Goal: Navigation & Orientation: Find specific page/section

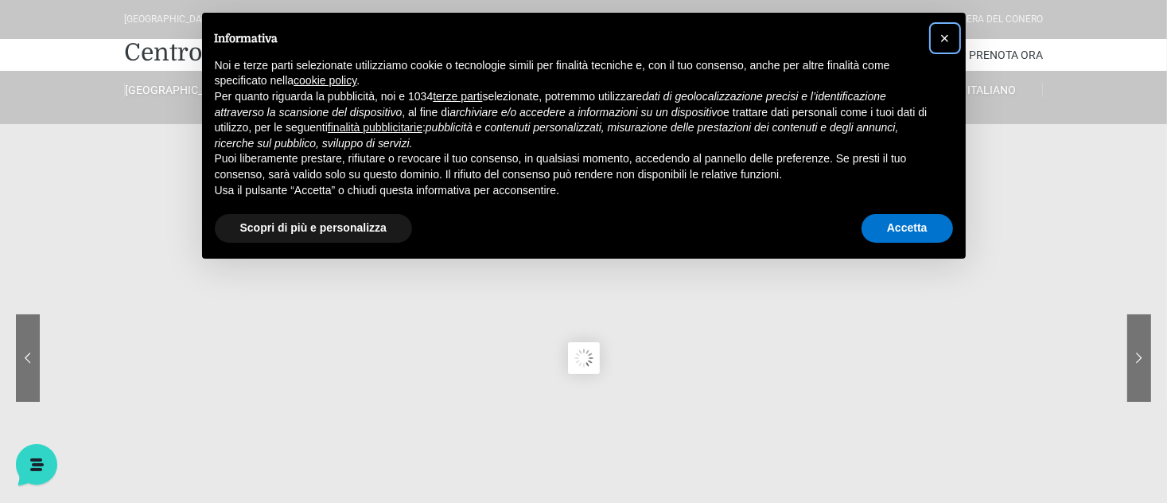
click at [946, 33] on span "×" at bounding box center [945, 37] width 10 height 17
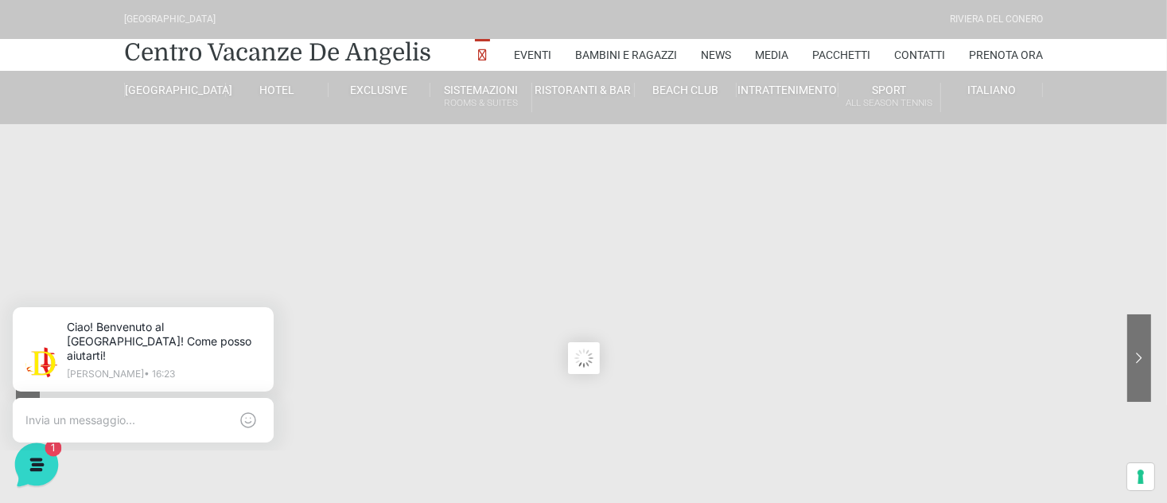
click at [41, 455] on icon at bounding box center [34, 462] width 41 height 41
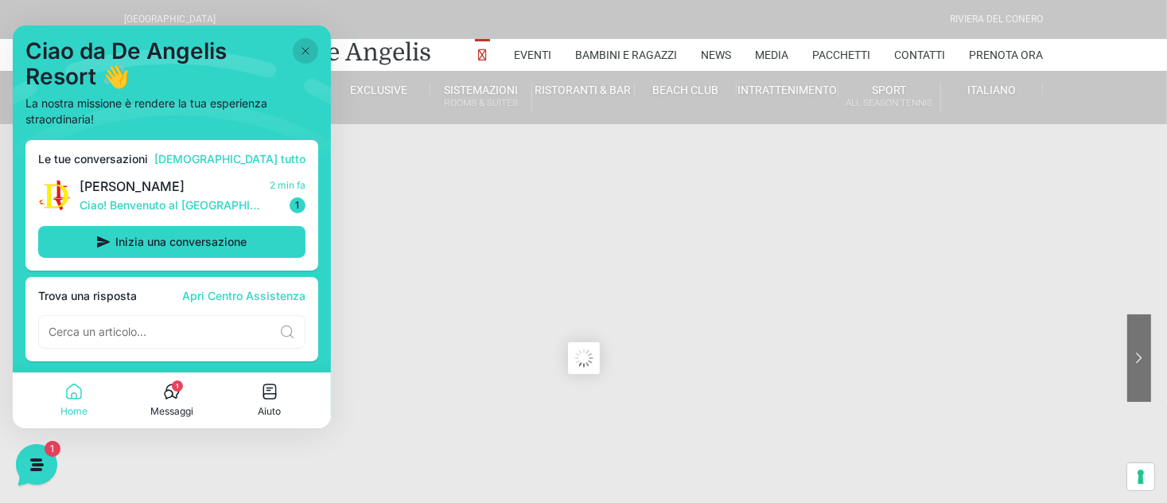
click at [175, 395] on icon at bounding box center [171, 391] width 19 height 19
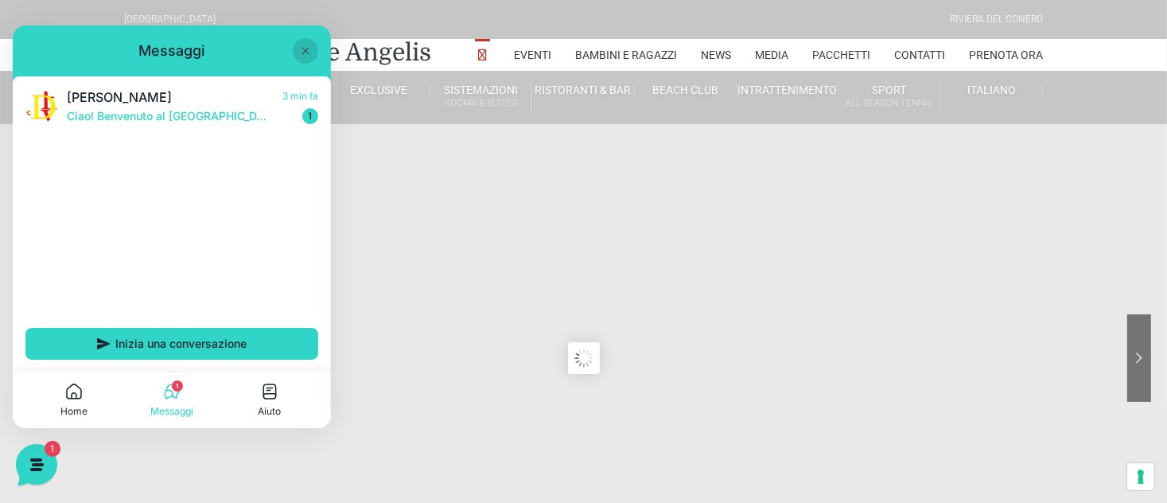
click at [516, 321] on sr7-content at bounding box center [583, 358] width 1167 height 716
click at [304, 47] on icon at bounding box center [305, 51] width 13 height 13
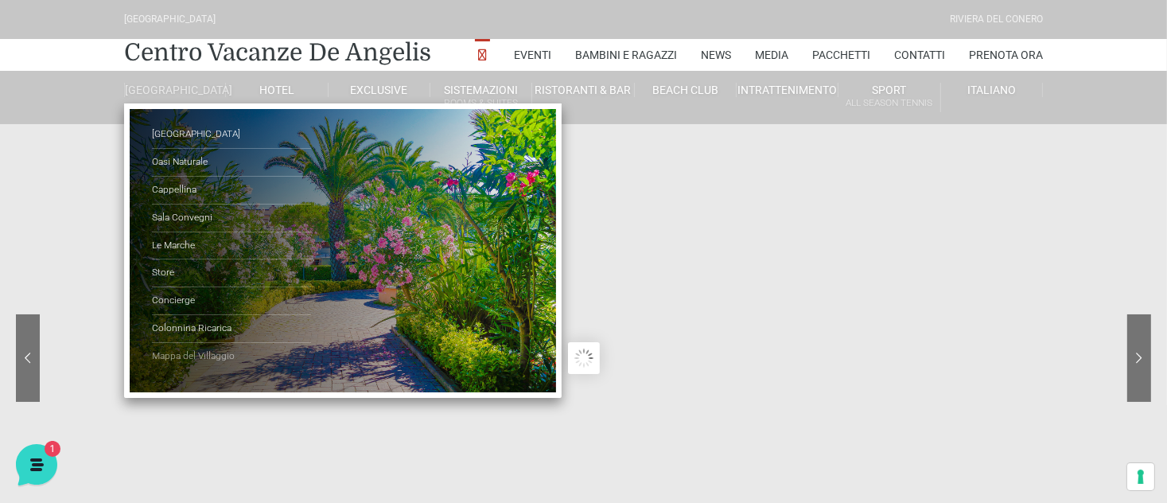
click at [224, 368] on link "Mappa del Villaggio" at bounding box center [231, 356] width 159 height 27
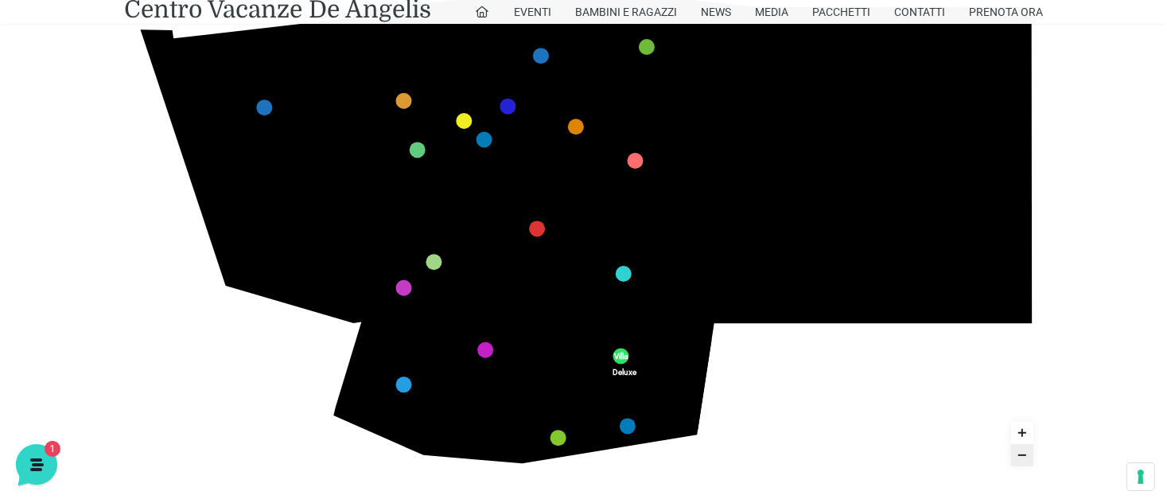
scroll to position [382, 0]
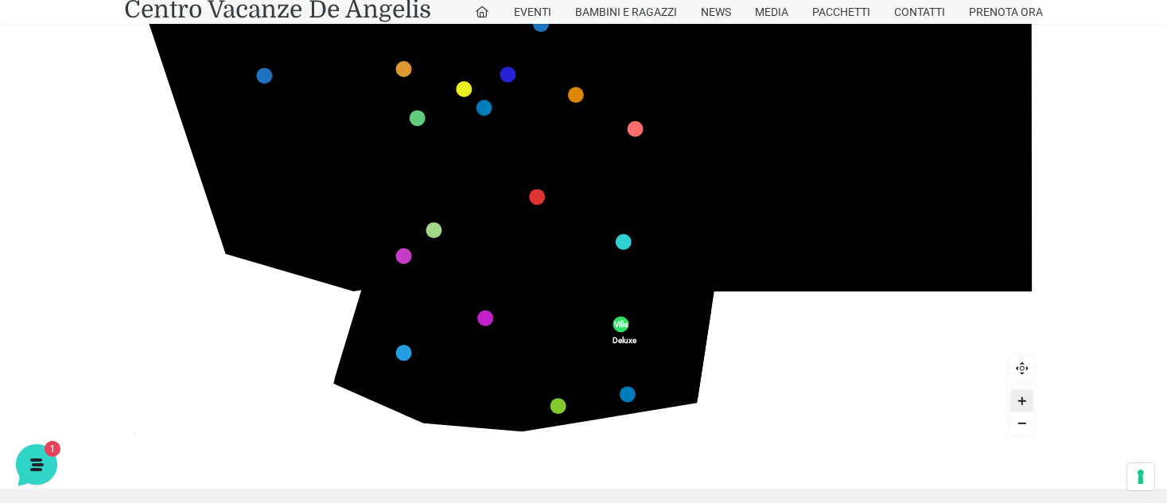
click at [290, 278] on icon "436 435 437 434 441 430 440 431 439 432 438 433 424 423 425 422 429 418 428 419…" at bounding box center [584, 185] width 920 height 517
click at [1012, 13] on link "Prenota Ora" at bounding box center [1006, 12] width 74 height 24
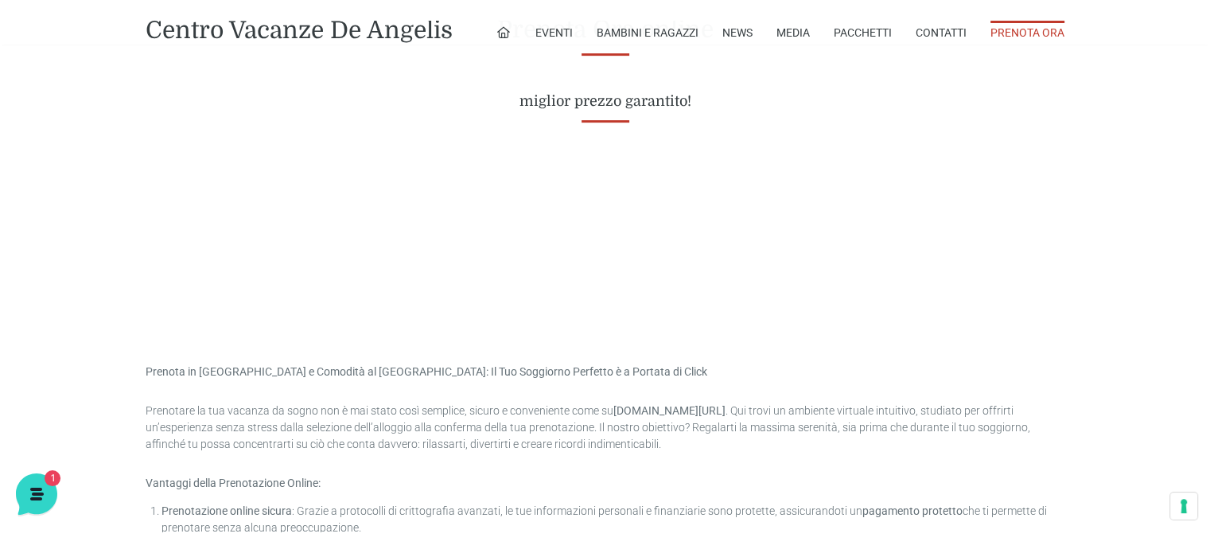
scroll to position [718, 0]
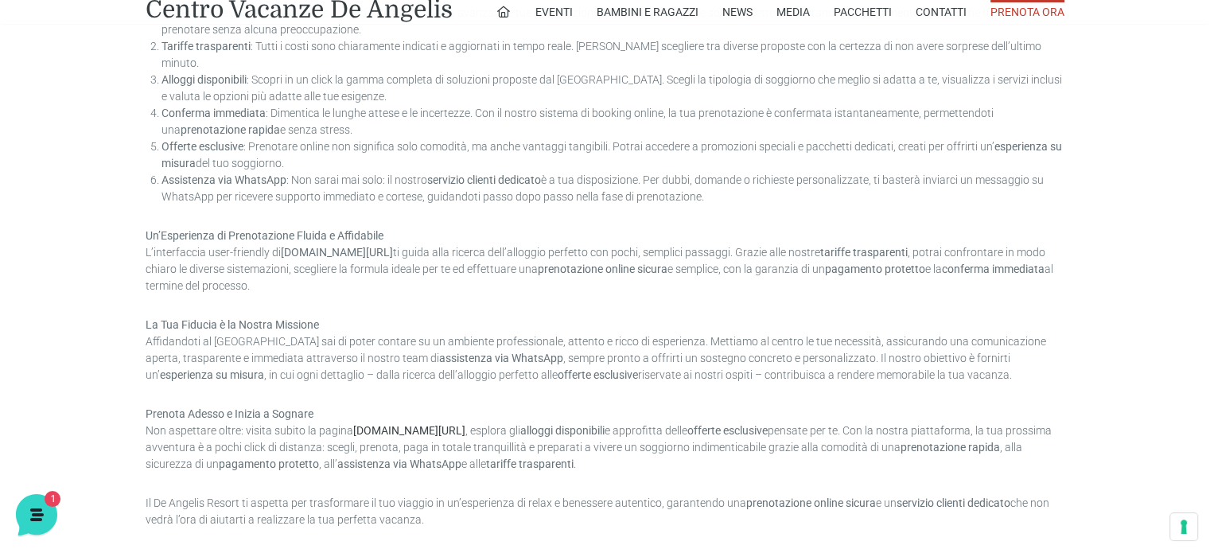
click at [433, 117] on li "Conferma immediata : Dimentica le lunghe attese e le incertezze. Con il nostro …" at bounding box center [612, 121] width 903 height 33
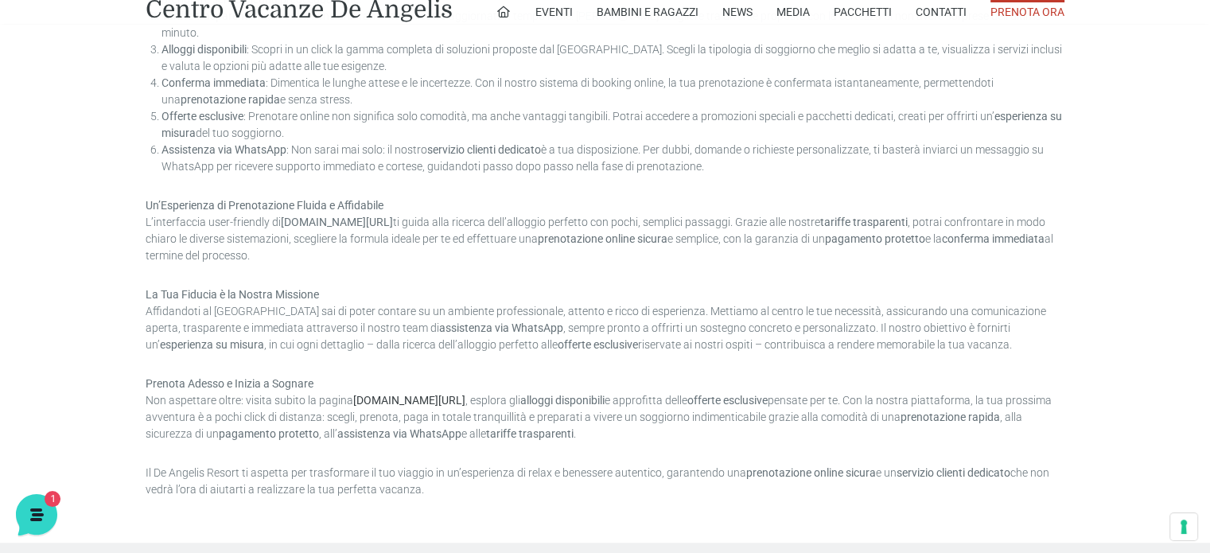
click at [433, 117] on ol "Prenotazione online sicura : Grazie a protocolli di crittografia avanzati, le t…" at bounding box center [605, 75] width 919 height 200
click at [433, 117] on li "Offerte esclusive : Prenotare online non significa solo comodità, ma anche vant…" at bounding box center [612, 123] width 903 height 33
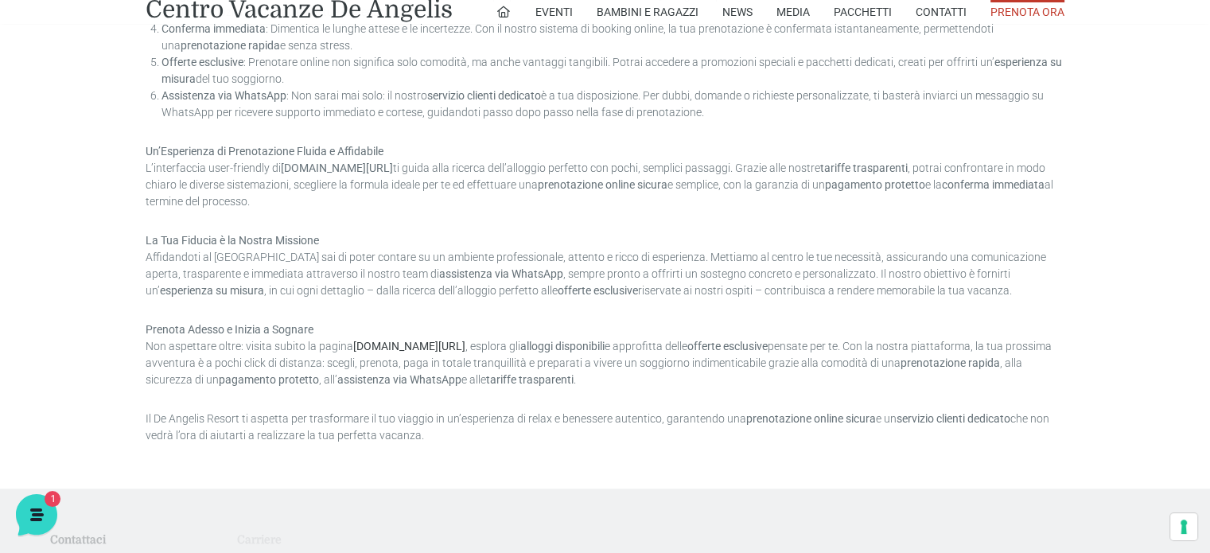
click at [433, 117] on div "Prenota in Sicurezza e Comodità al De Angelis Resort: Il Tuo Soggiorno Perfetto…" at bounding box center [605, 112] width 919 height 663
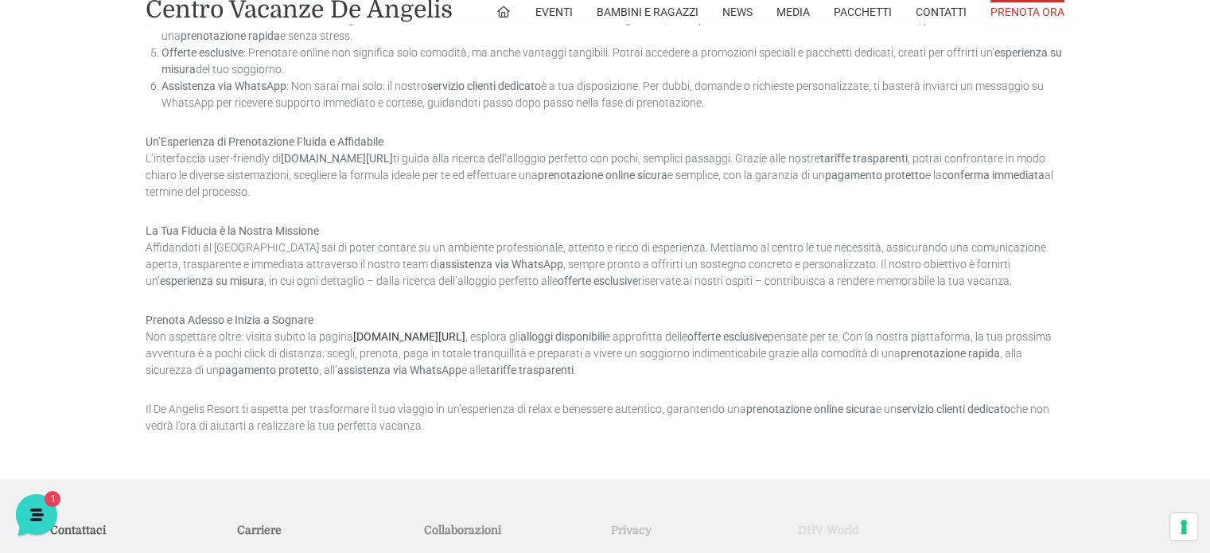
scroll to position [1259, 0]
click at [920, 13] on link "Contatti" at bounding box center [941, 12] width 51 height 24
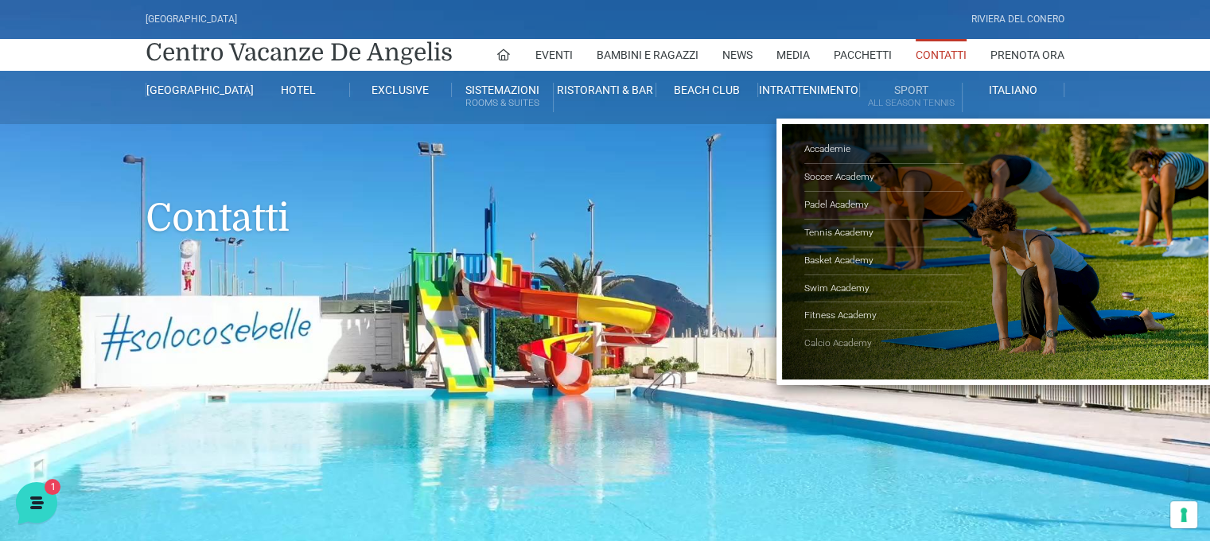
click at [823, 337] on link "Calcio Academy" at bounding box center [883, 343] width 159 height 27
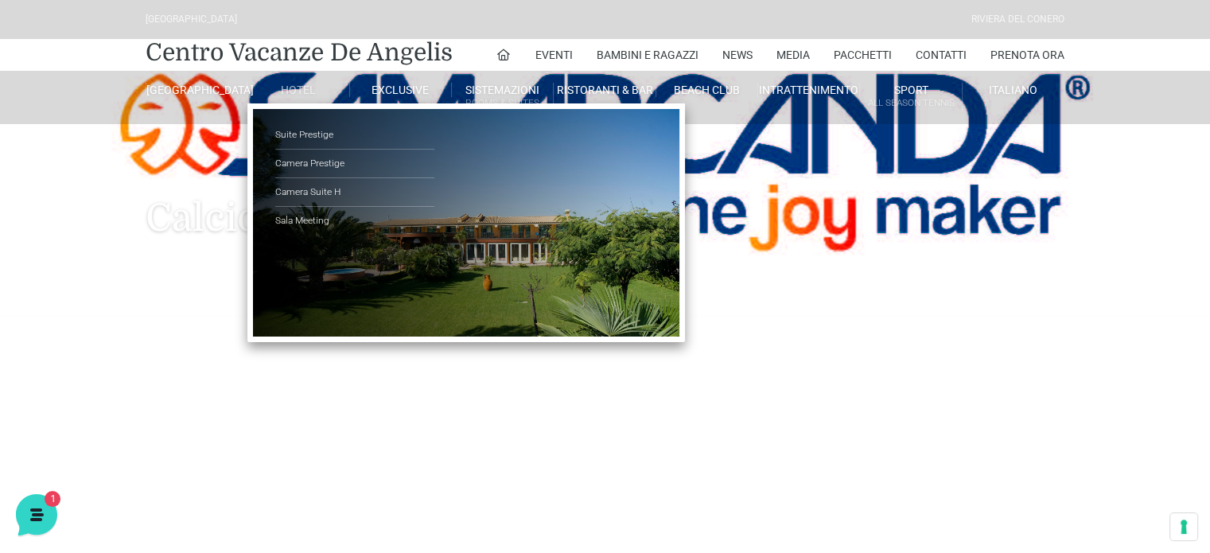
click at [294, 92] on link "Hotel" at bounding box center [298, 90] width 102 height 14
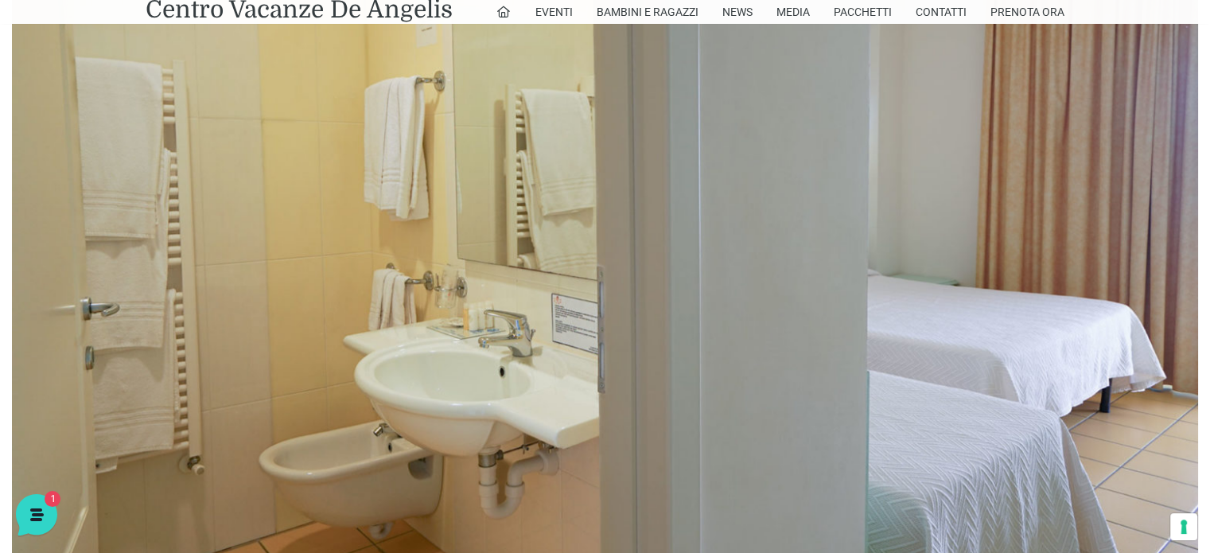
scroll to position [1018, 0]
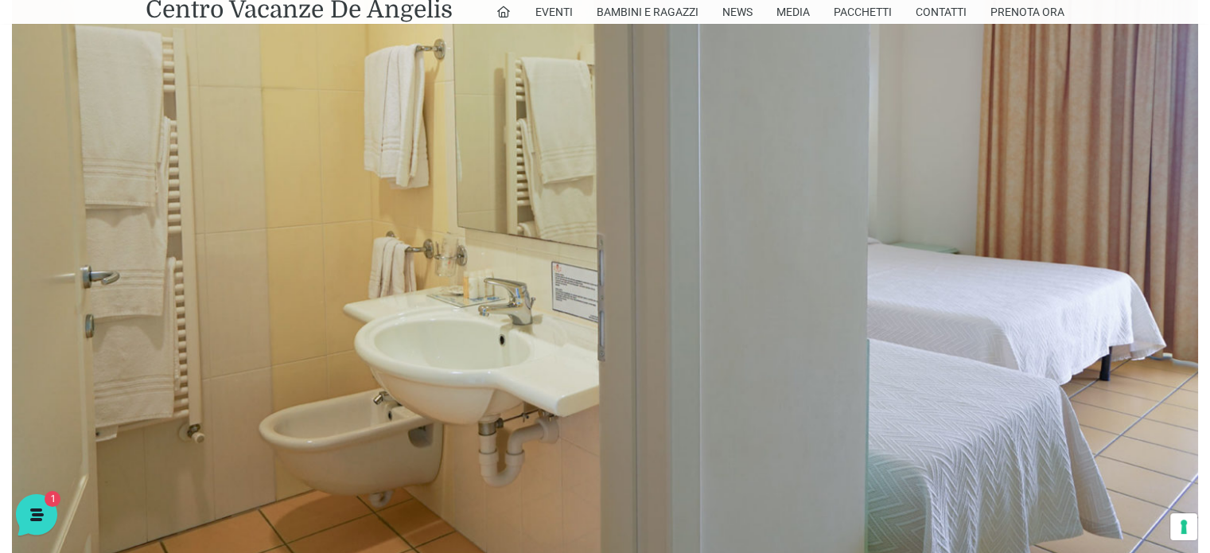
click at [1184, 251] on img at bounding box center [605, 171] width 1186 height 791
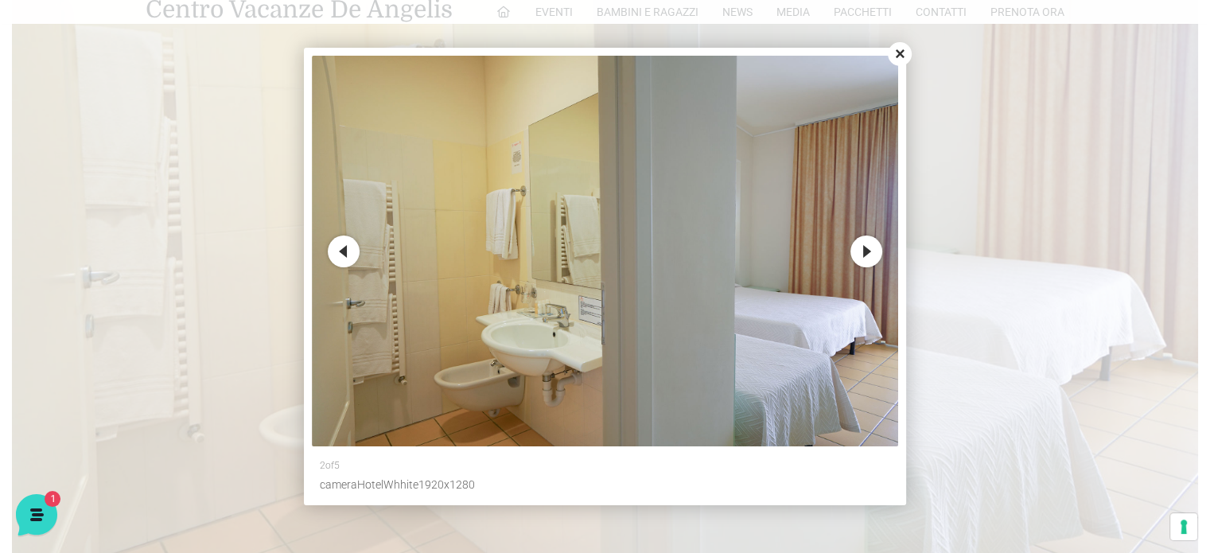
click at [862, 261] on button "Next" at bounding box center [866, 251] width 32 height 32
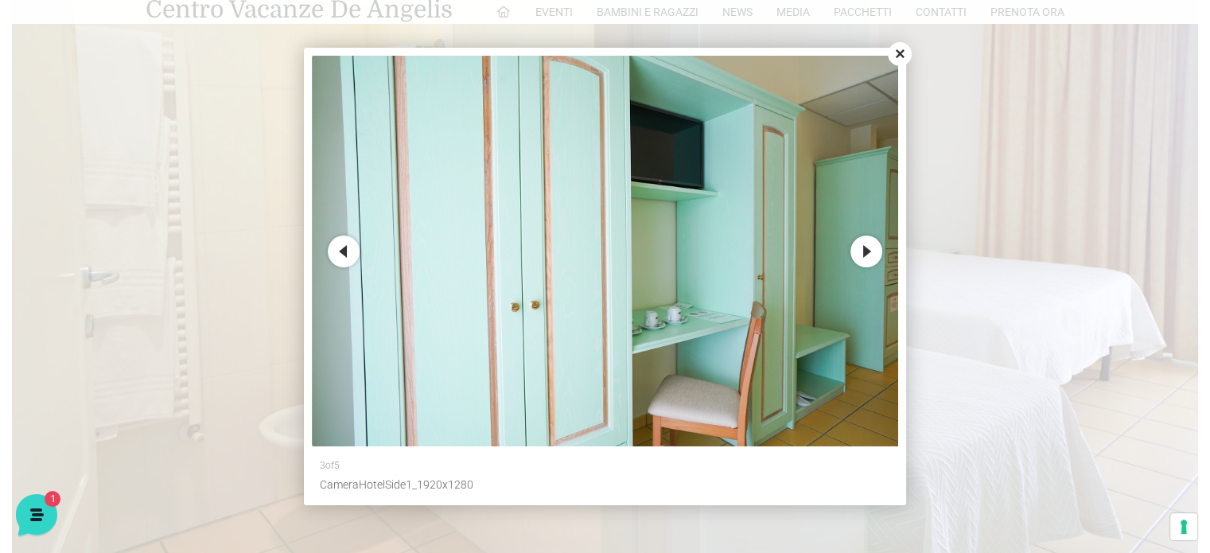
click at [862, 261] on button "Next" at bounding box center [866, 251] width 32 height 32
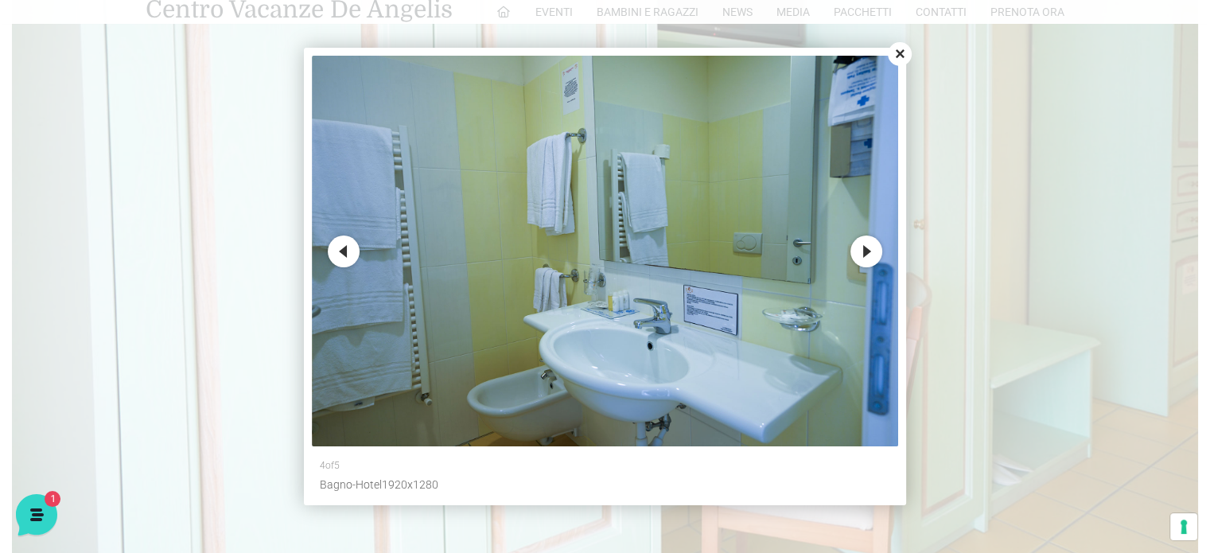
click at [862, 261] on button "Next" at bounding box center [866, 251] width 32 height 32
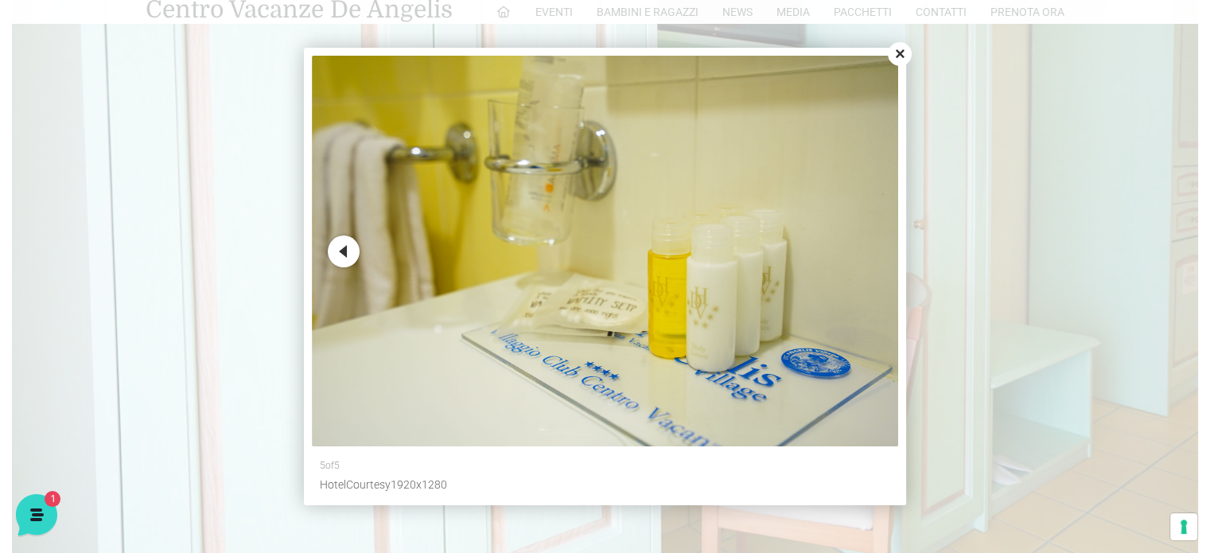
click at [862, 261] on img at bounding box center [605, 251] width 586 height 391
click at [900, 60] on button "Close" at bounding box center [900, 54] width 24 height 24
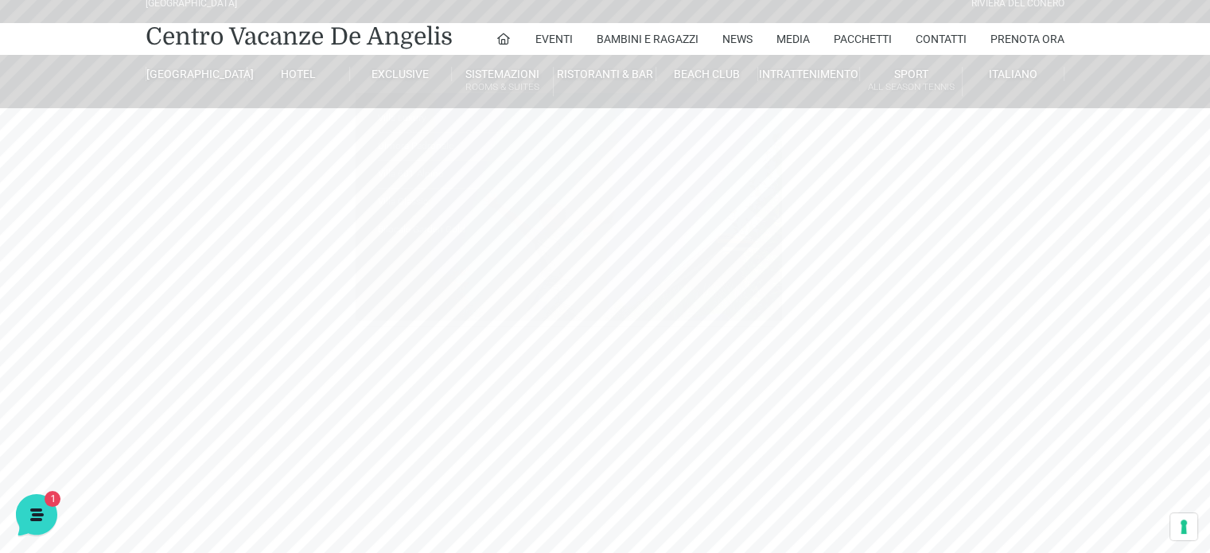
scroll to position [0, 0]
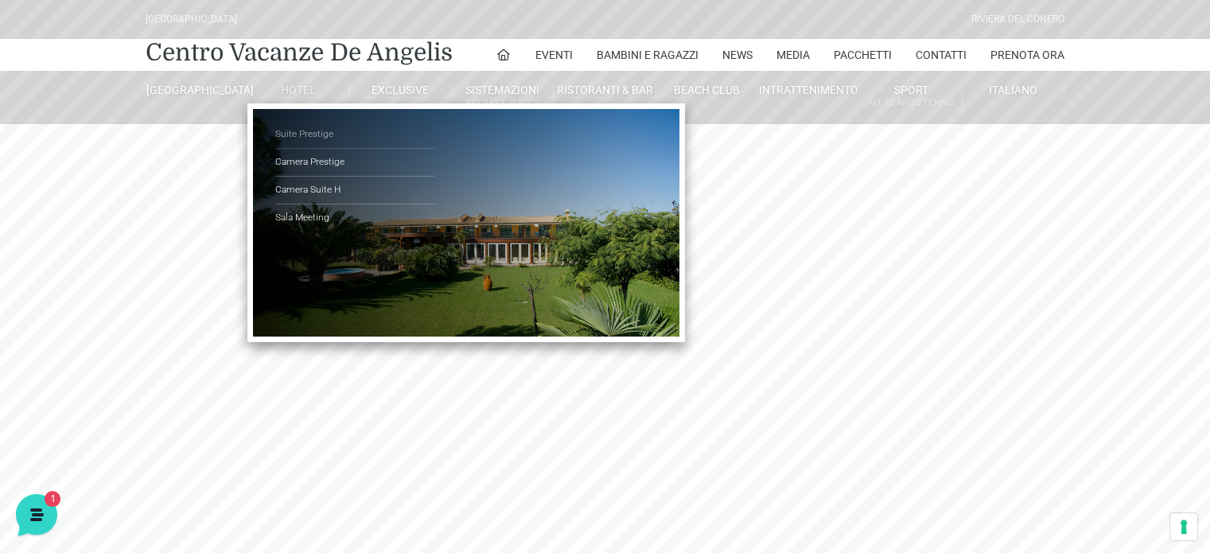
click at [290, 126] on link "Suite Prestige" at bounding box center [354, 135] width 159 height 28
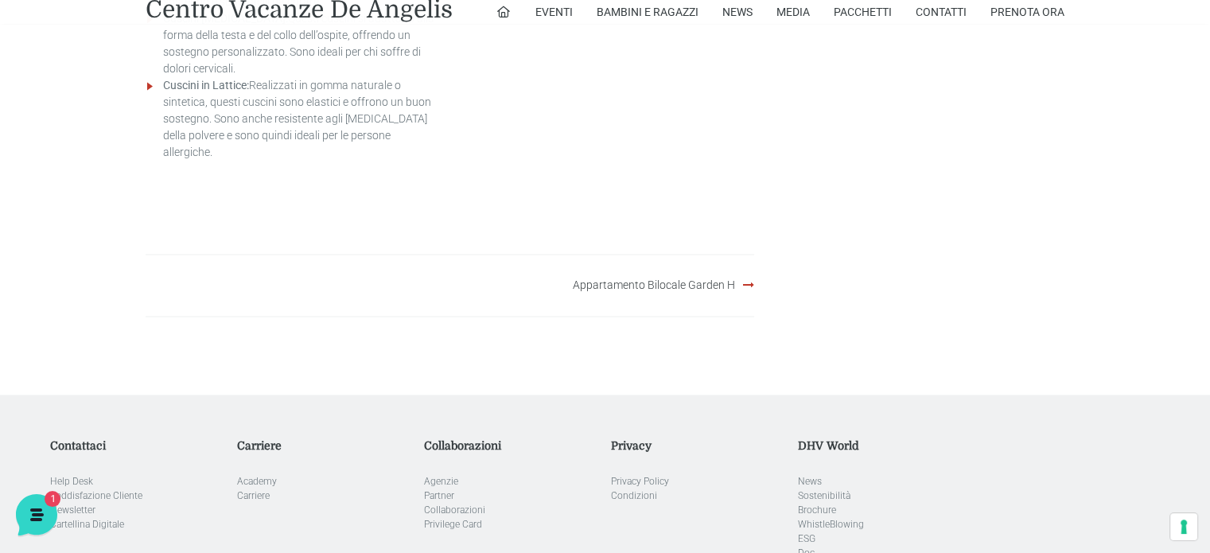
scroll to position [2132, 0]
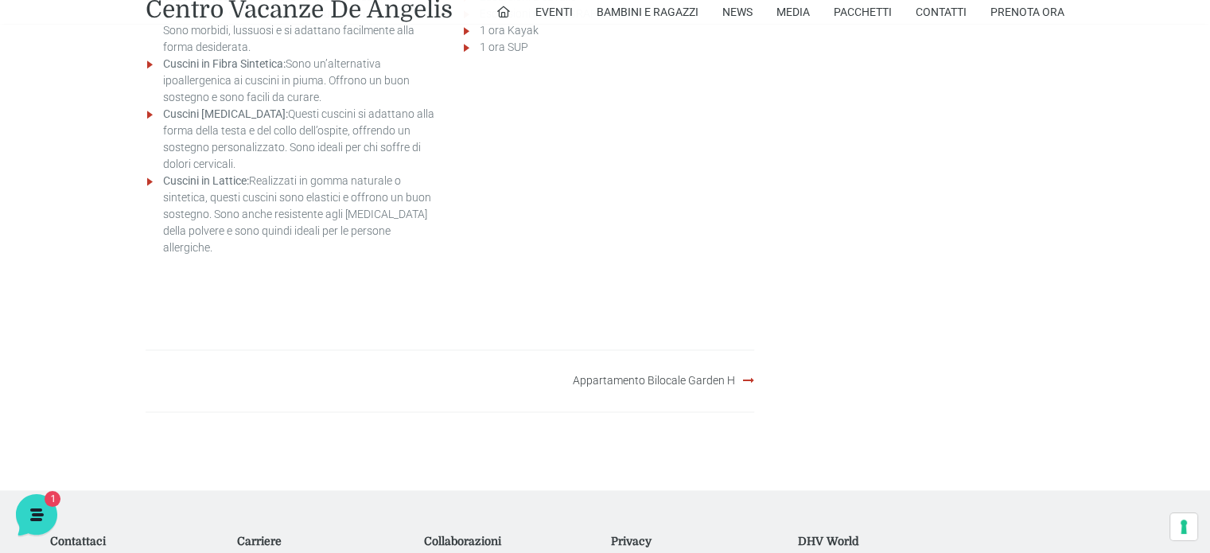
click at [450, 350] on div "Appartamento Bilocale Garden H" at bounding box center [602, 380] width 305 height 61
click at [579, 374] on link "Appartamento Bilocale Garden H" at bounding box center [654, 380] width 162 height 13
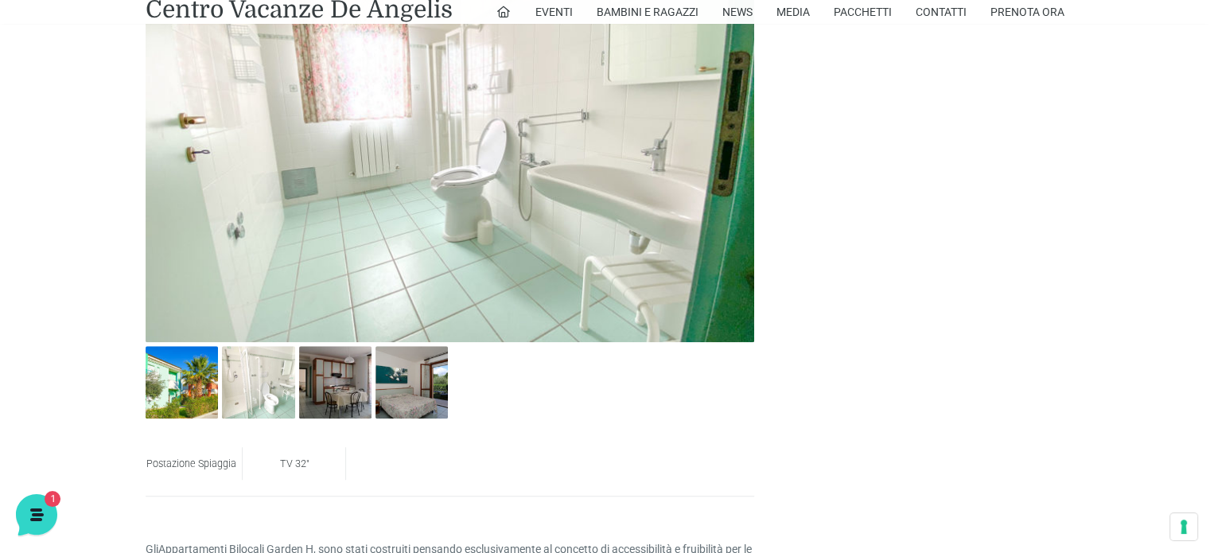
scroll to position [891, 0]
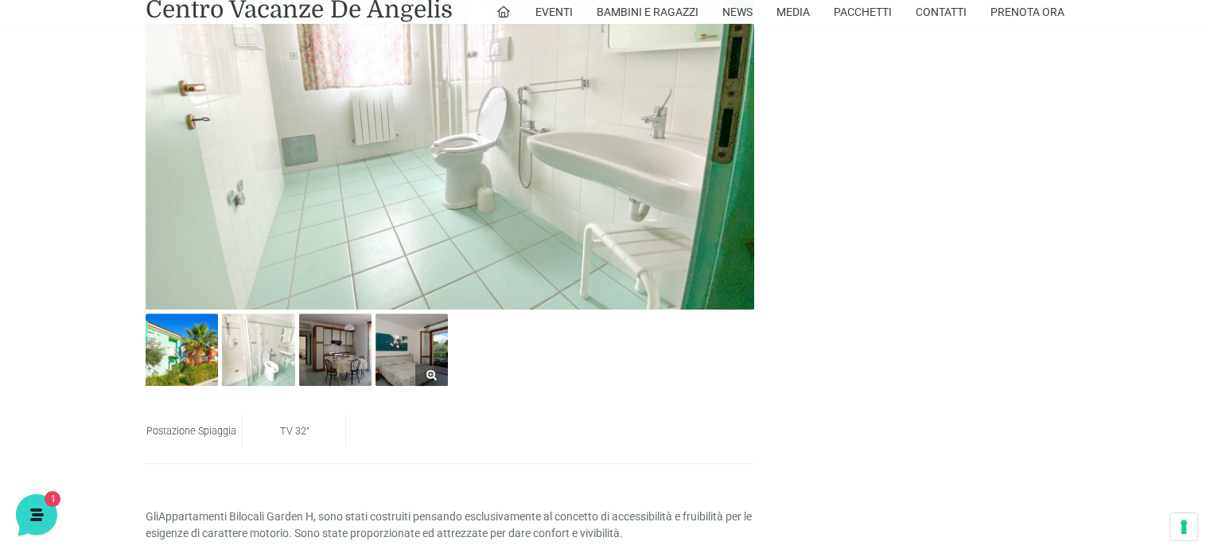
click at [413, 356] on img at bounding box center [411, 349] width 72 height 72
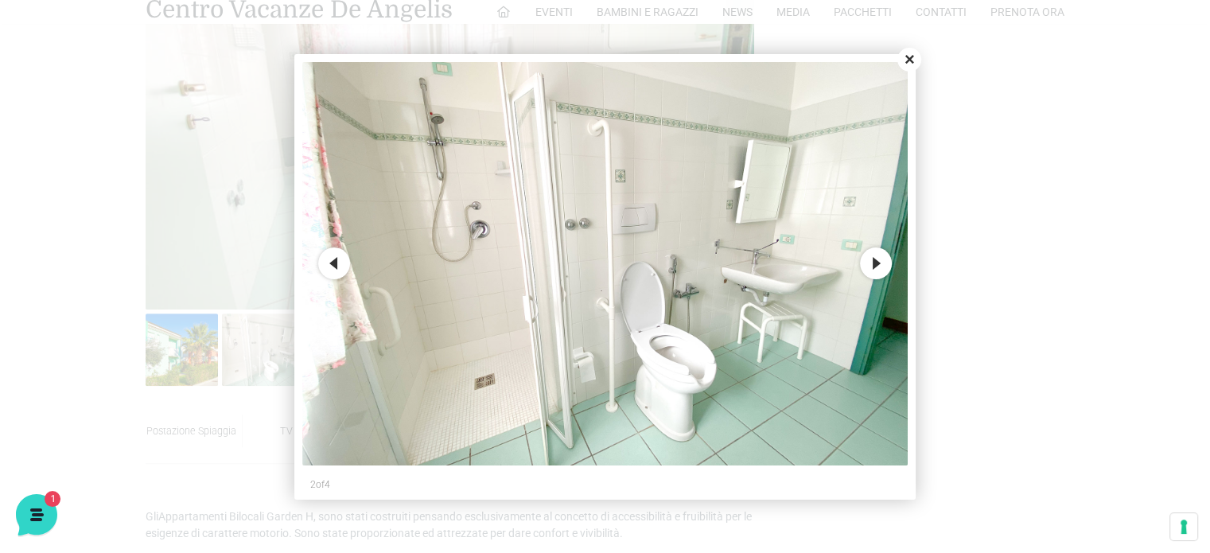
click at [909, 56] on button "Close" at bounding box center [909, 60] width 24 height 24
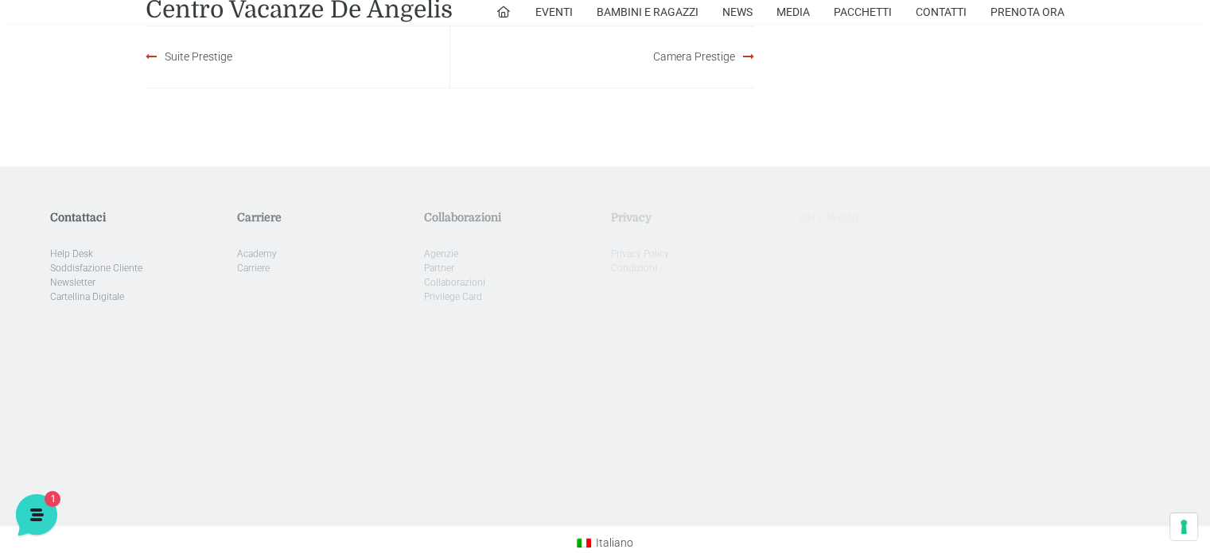
scroll to position [1996, 0]
